Goal: Task Accomplishment & Management: Complete application form

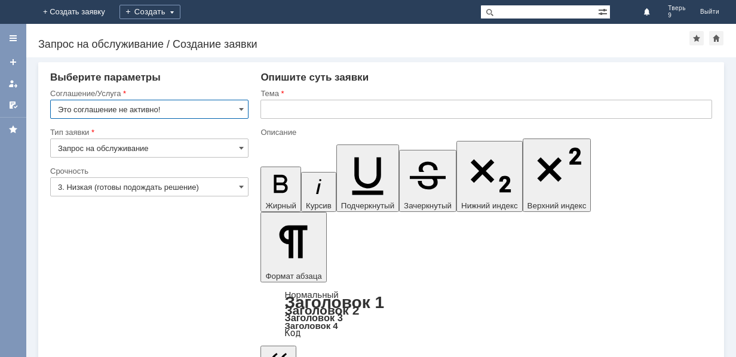
click at [14, 12] on img at bounding box center [14, 12] width 0 height 0
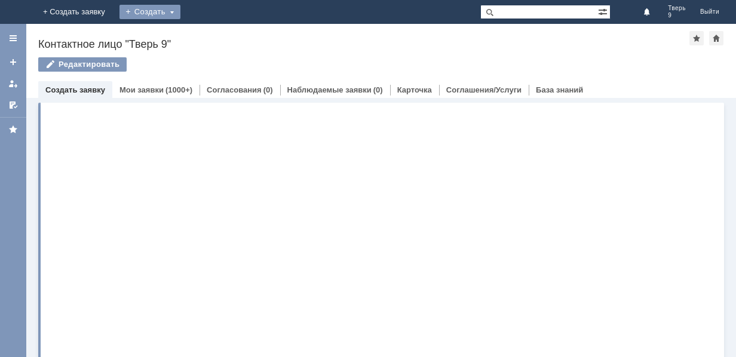
click at [180, 11] on div "Создать" at bounding box center [149, 12] width 61 height 14
click at [213, 35] on link "Заявка" at bounding box center [167, 36] width 91 height 14
click at [233, 35] on div "Назад | Контактное лицо "Тверь 9" Контактное лицо "Тверь 9" Редактировать emplo…" at bounding box center [380, 190] width 709 height 333
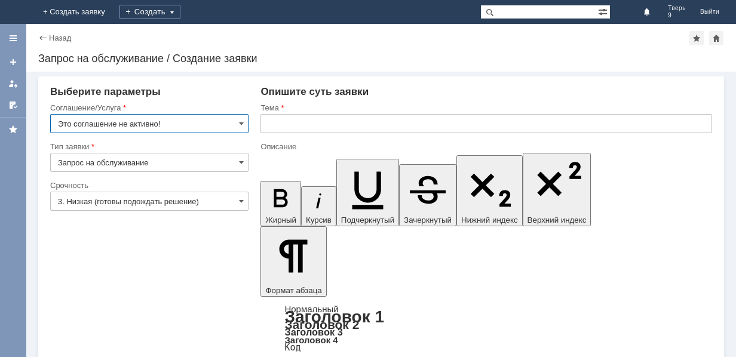
click at [154, 124] on input "Это соглашение не активно!" at bounding box center [149, 123] width 198 height 19
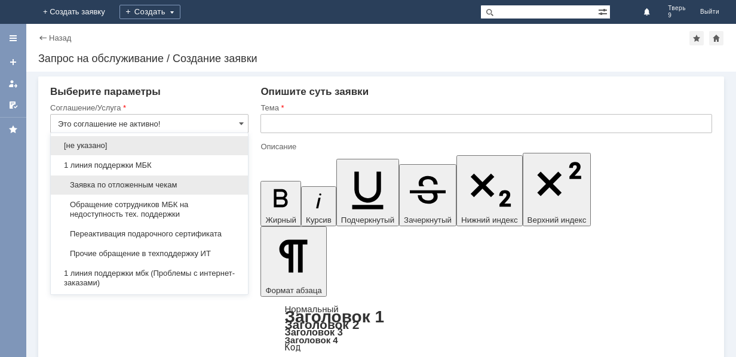
click at [147, 183] on span "Заявка по отложенным чекам" at bounding box center [149, 185] width 183 height 10
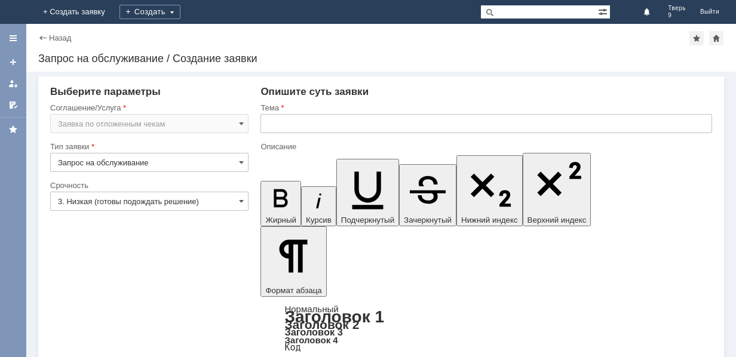
type input "Заявка по отложенным чекам"
click at [296, 124] on input "text" at bounding box center [485, 123] width 451 height 19
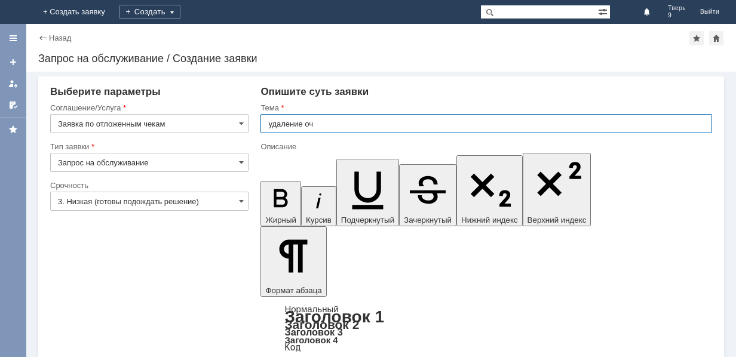
type input "удаление оч"
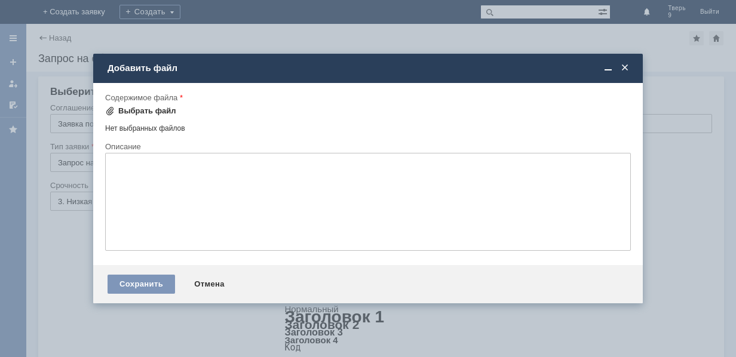
click at [143, 107] on div "Выбрать файл" at bounding box center [147, 111] width 58 height 10
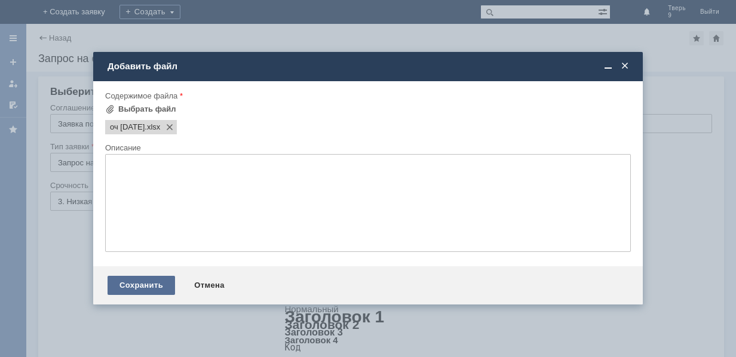
click at [137, 279] on div "Сохранить" at bounding box center [140, 285] width 67 height 19
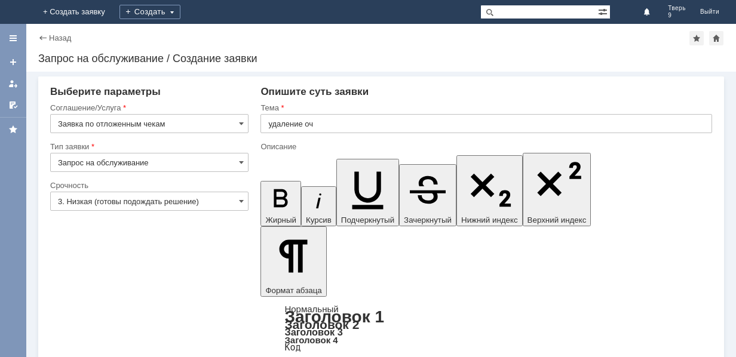
click at [14, 12] on img at bounding box center [14, 12] width 0 height 0
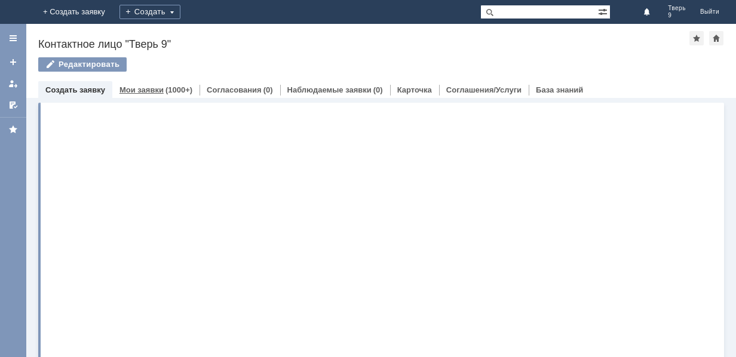
click at [155, 87] on link "Мои заявки" at bounding box center [141, 89] width 44 height 9
